Goal: Task Accomplishment & Management: Use online tool/utility

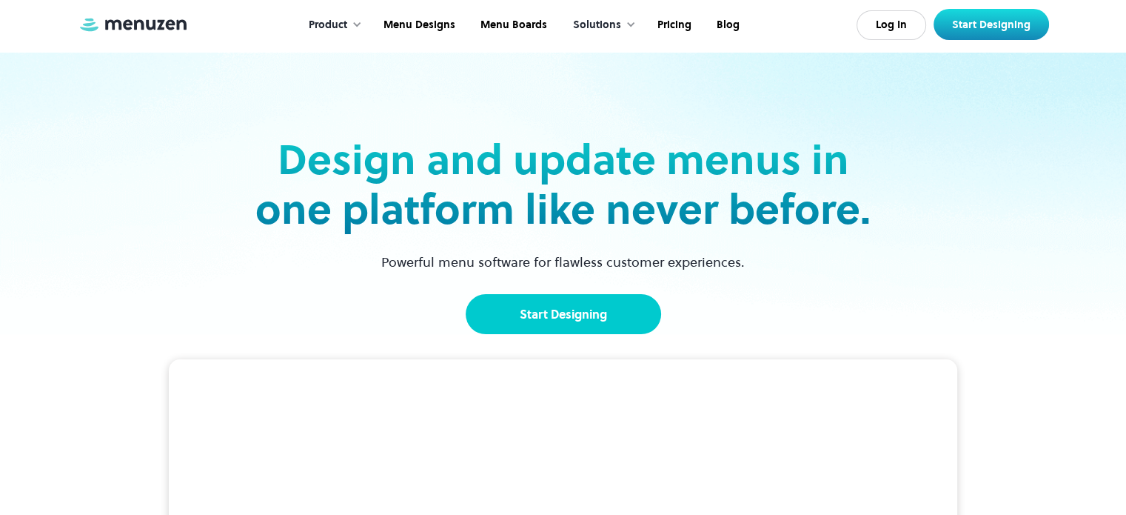
click at [586, 316] on link "Start Designing" at bounding box center [563, 314] width 195 height 40
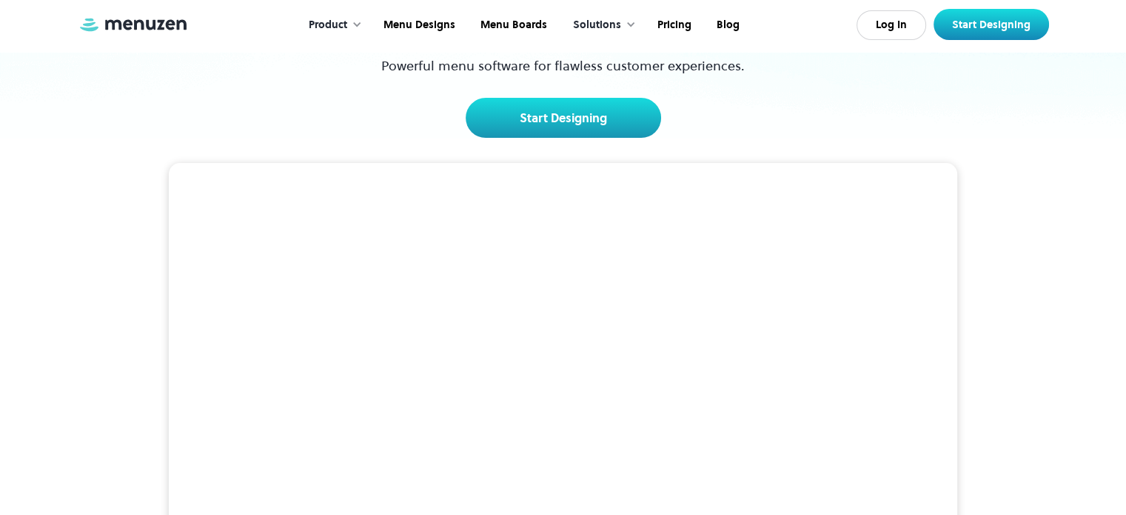
scroll to position [222, 0]
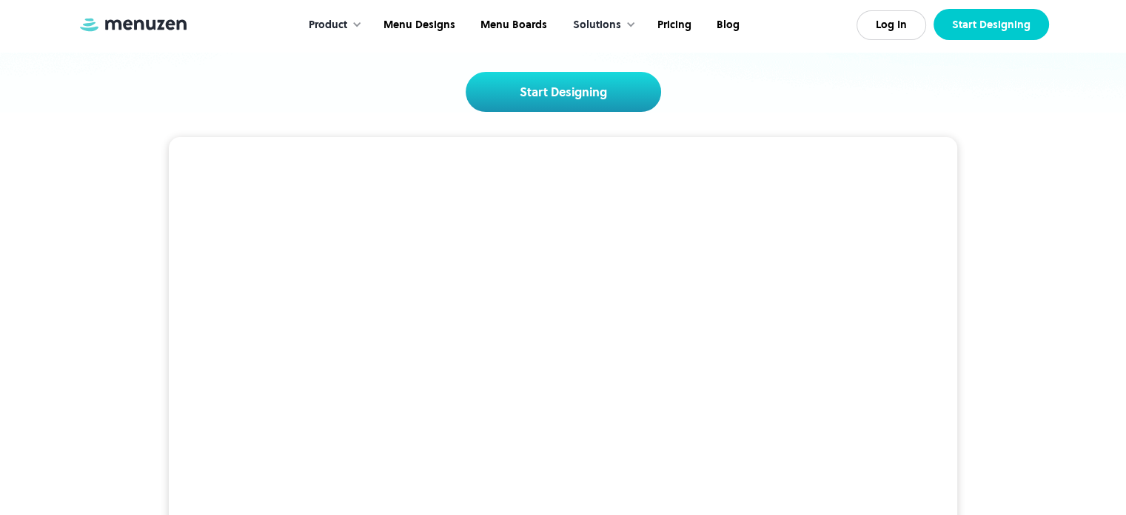
click at [987, 28] on link "Start Designing" at bounding box center [992, 24] width 116 height 31
